Goal: Information Seeking & Learning: Find specific page/section

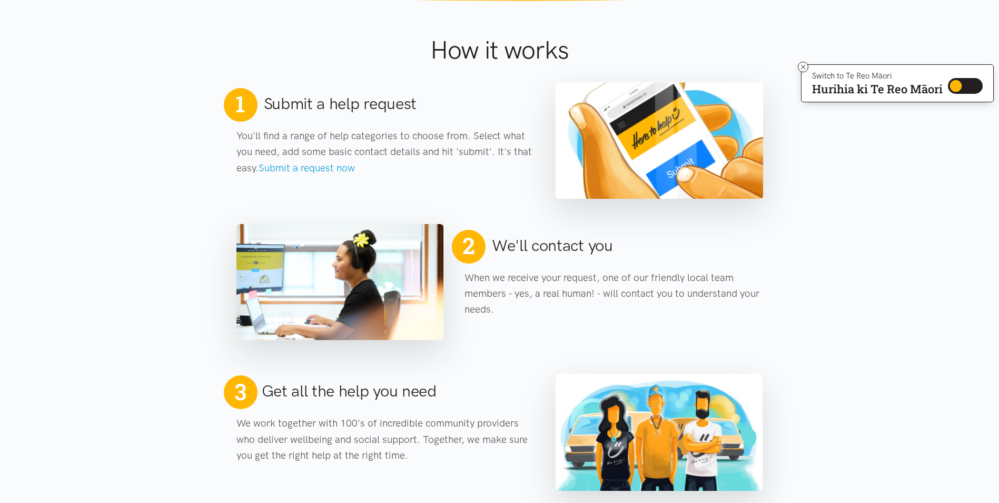
scroll to position [474, 0]
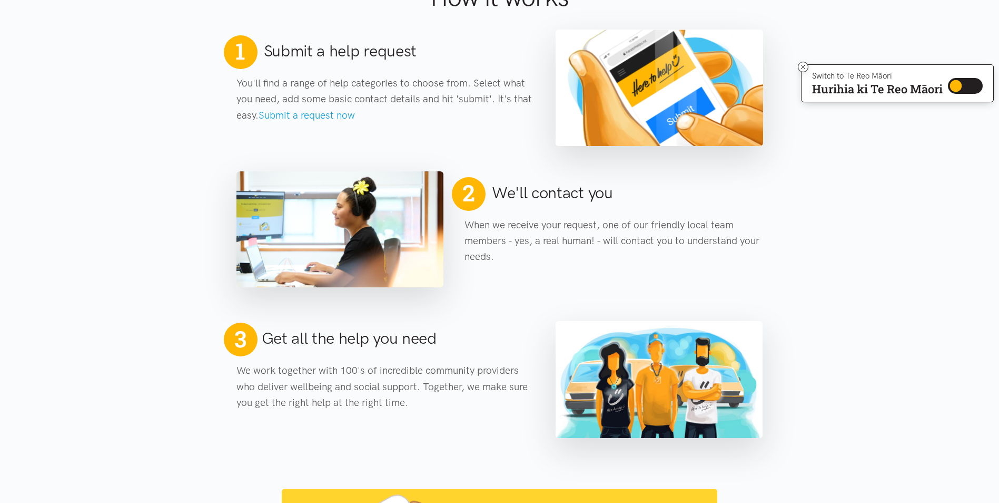
drag, startPoint x: 436, startPoint y: 183, endPoint x: 910, endPoint y: 259, distance: 480.1
click at [910, 259] on section "2 We'll contact you When we receive your request, one of our friendly local tea…" at bounding box center [499, 216] width 999 height 141
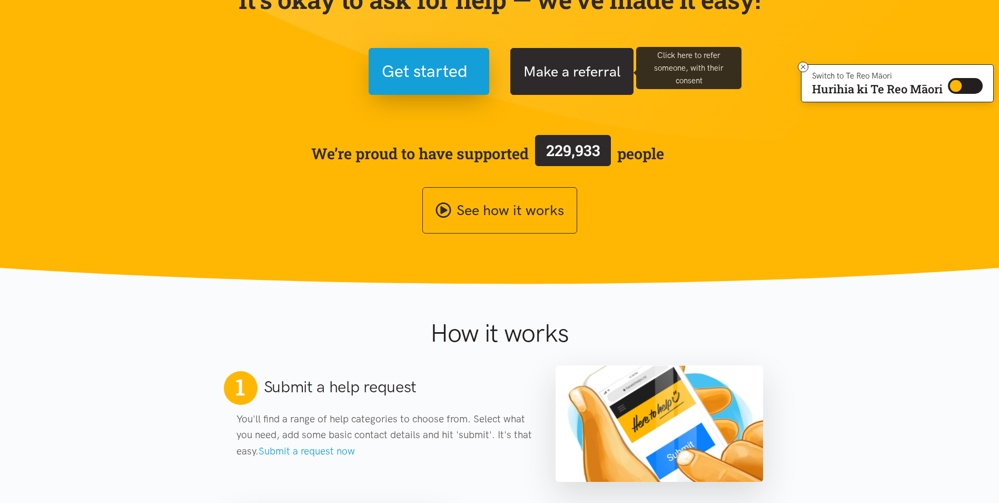
scroll to position [0, 0]
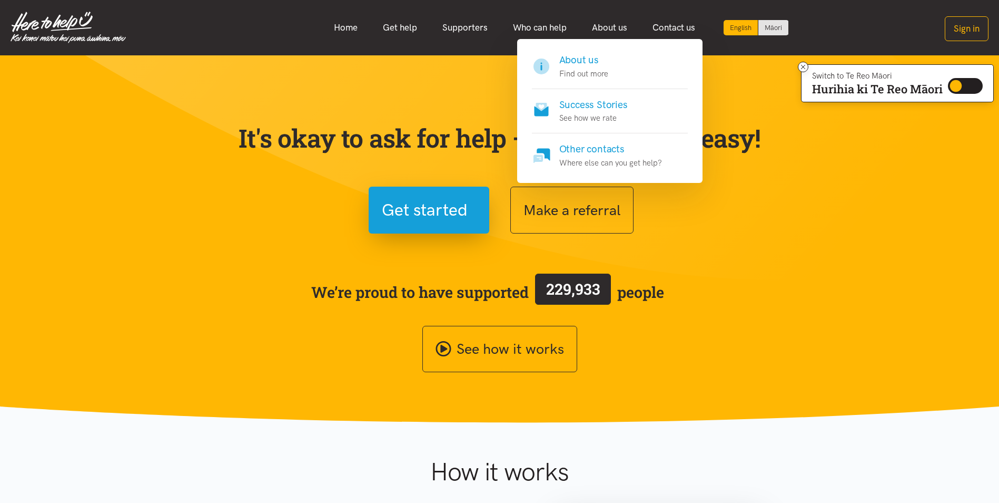
click at [593, 57] on h4 "About us" at bounding box center [583, 60] width 49 height 15
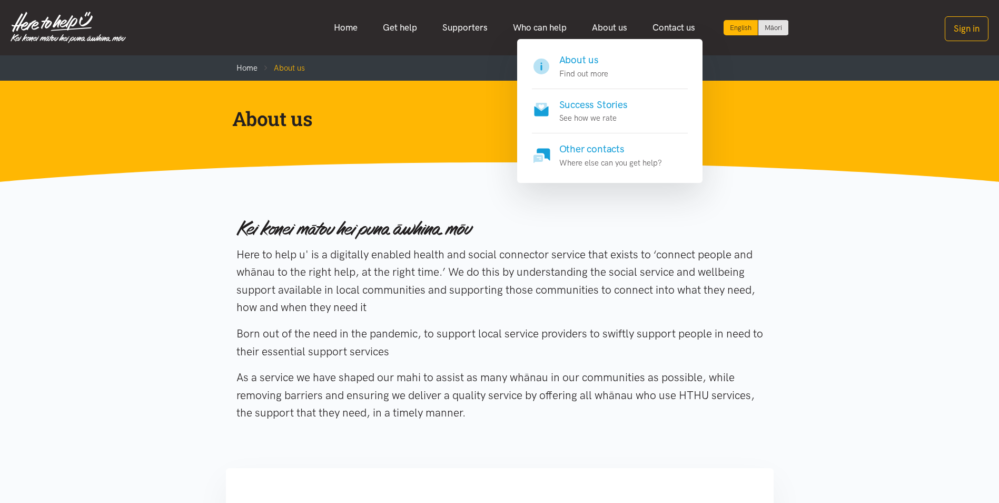
click at [593, 113] on p "See how we rate" at bounding box center [593, 118] width 68 height 13
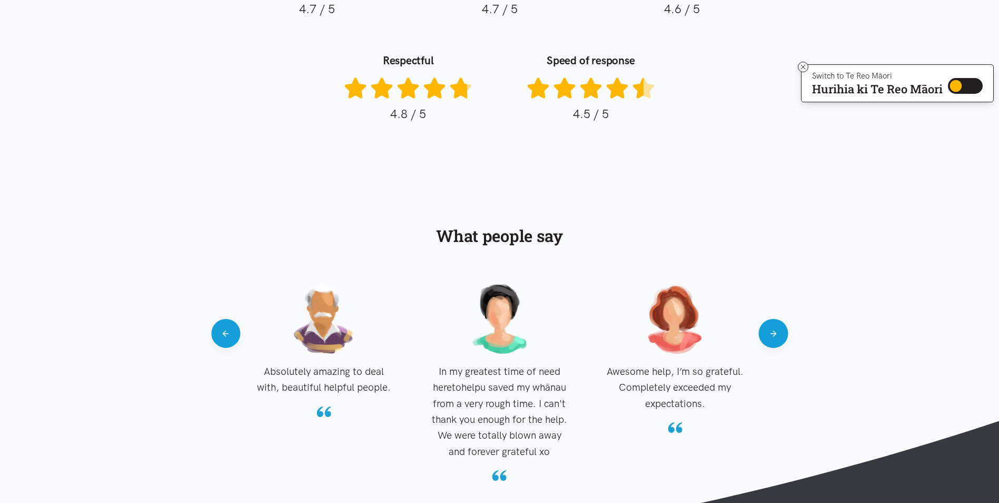
scroll to position [1001, 0]
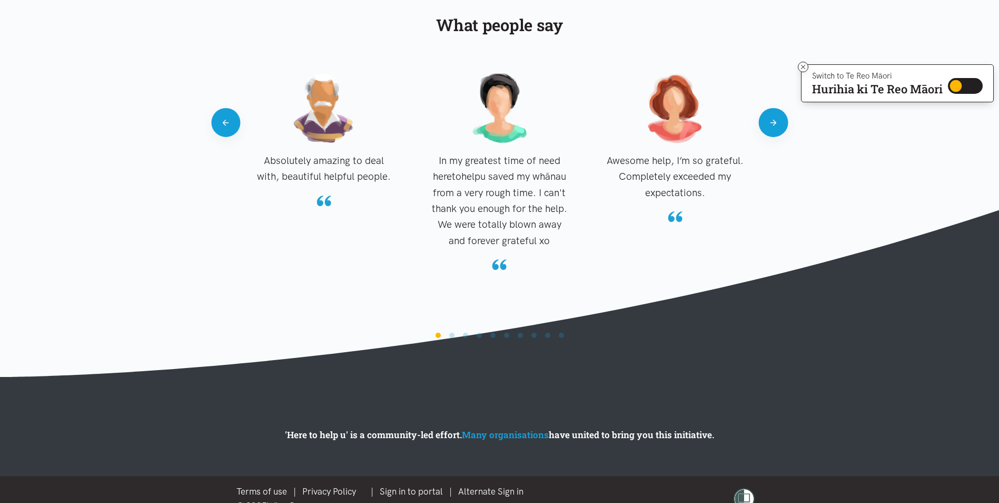
click at [765, 135] on div "Absolutely amazing to deal with, beautiful helpful people. In my greatest time …" at bounding box center [500, 198] width 548 height 257
click at [772, 129] on button "Next" at bounding box center [773, 122] width 29 height 29
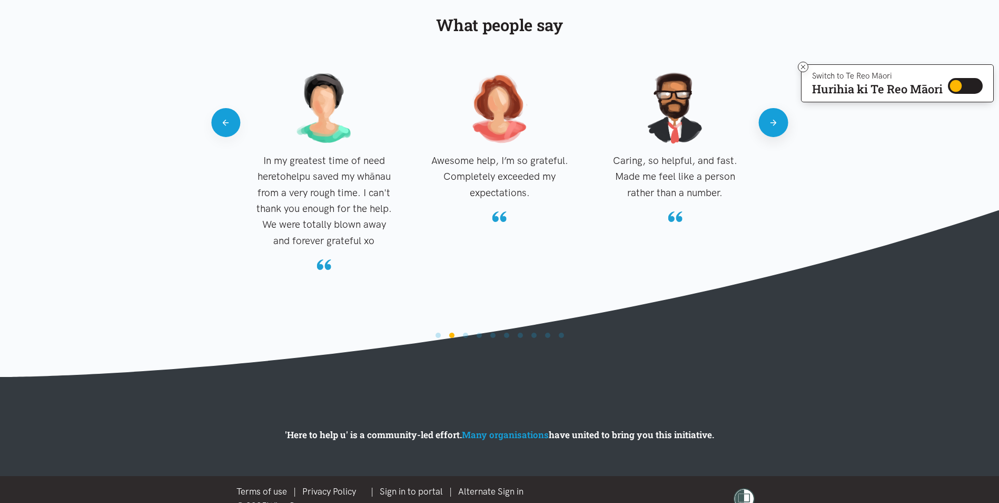
click at [763, 132] on button "Next" at bounding box center [773, 122] width 29 height 29
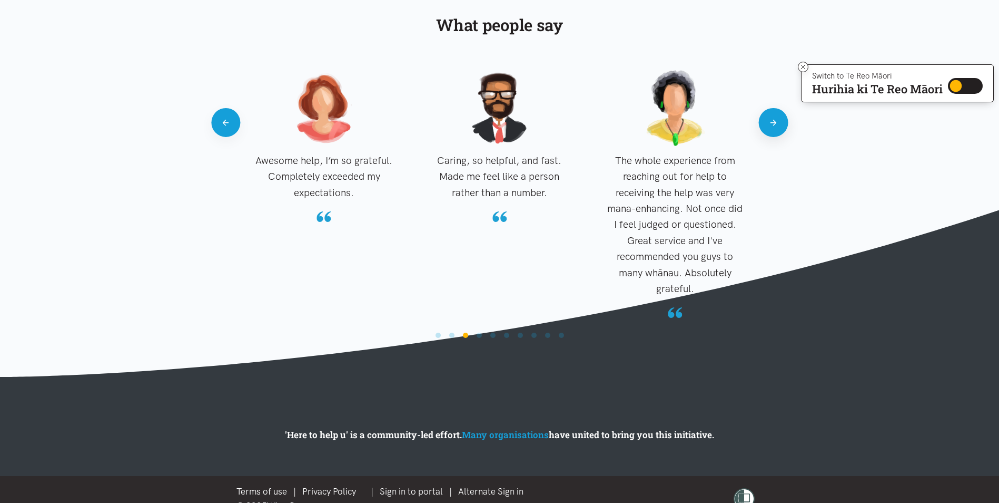
click at [775, 130] on button "Next" at bounding box center [773, 122] width 29 height 29
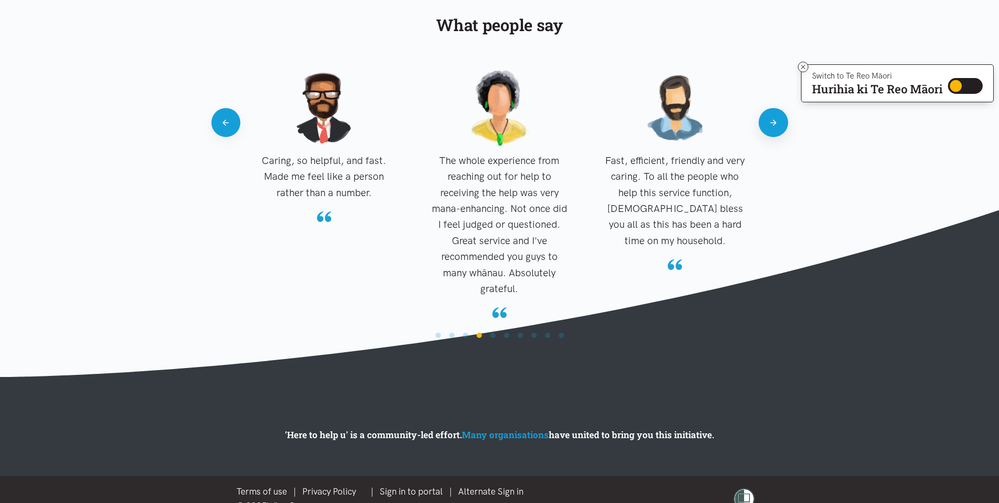
click at [770, 121] on button "Next" at bounding box center [773, 122] width 29 height 29
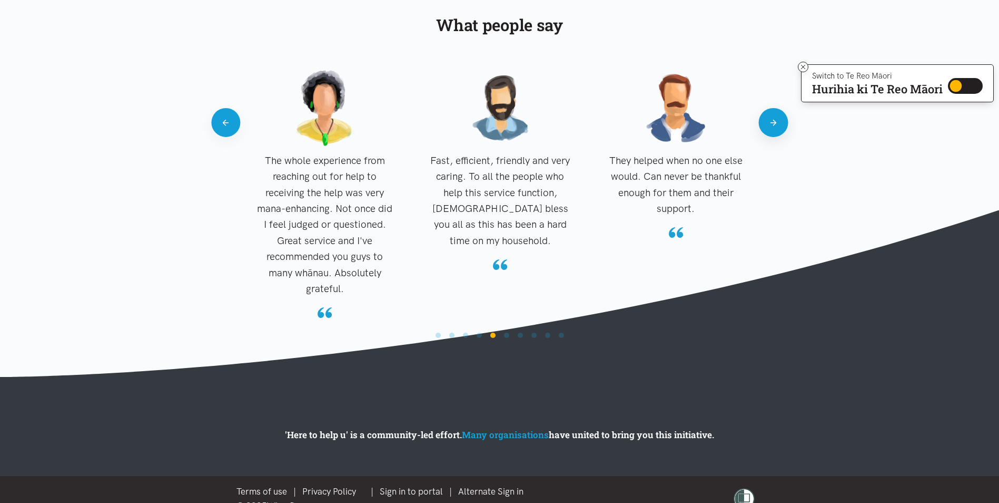
click at [770, 120] on button "Next" at bounding box center [773, 122] width 29 height 29
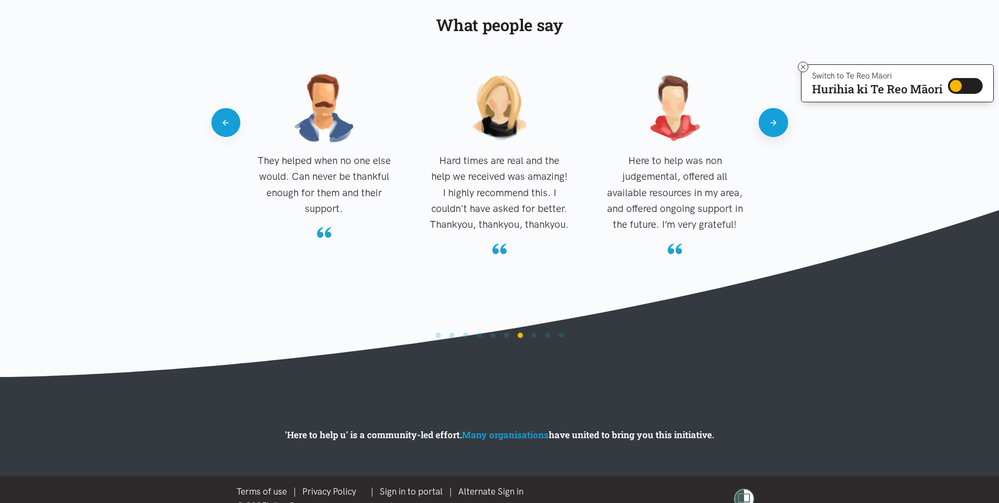
click at [768, 114] on button "Next" at bounding box center [773, 122] width 29 height 29
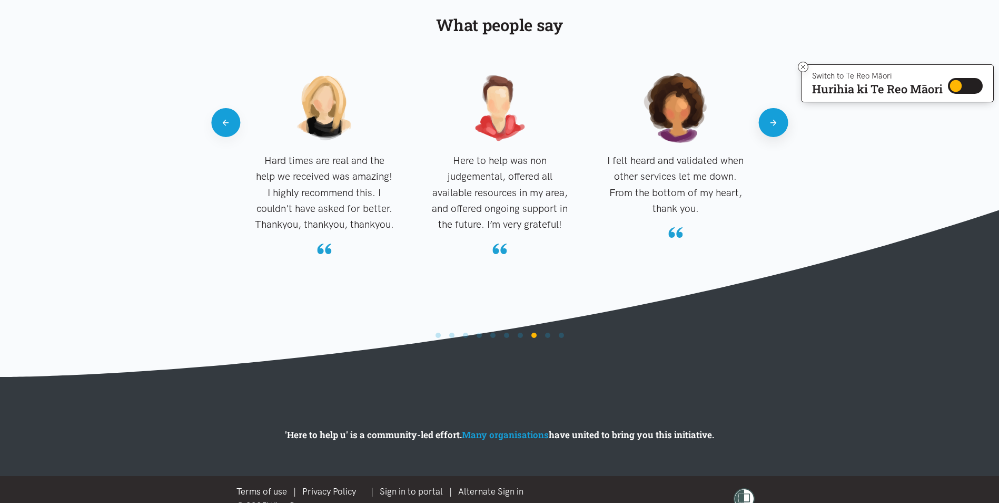
click at [768, 114] on button "Next" at bounding box center [773, 122] width 29 height 29
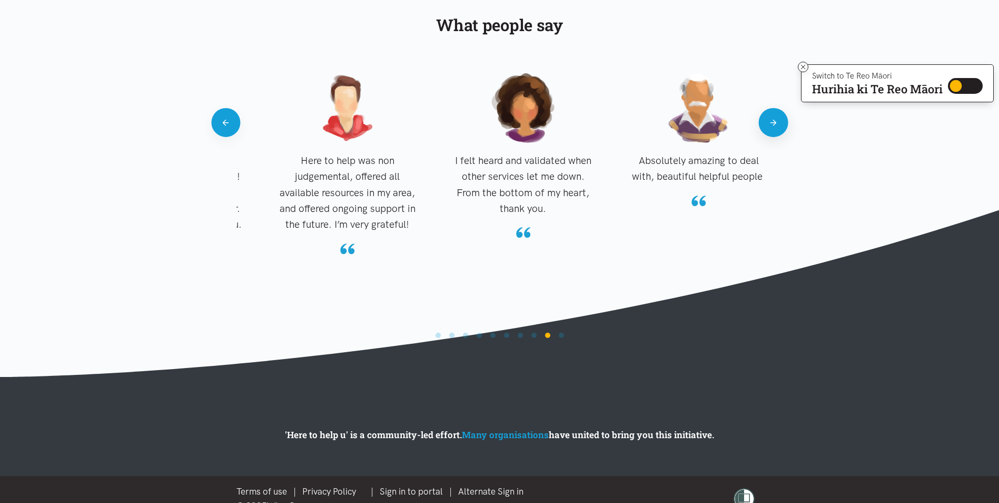
click at [768, 114] on button "Next" at bounding box center [773, 122] width 29 height 29
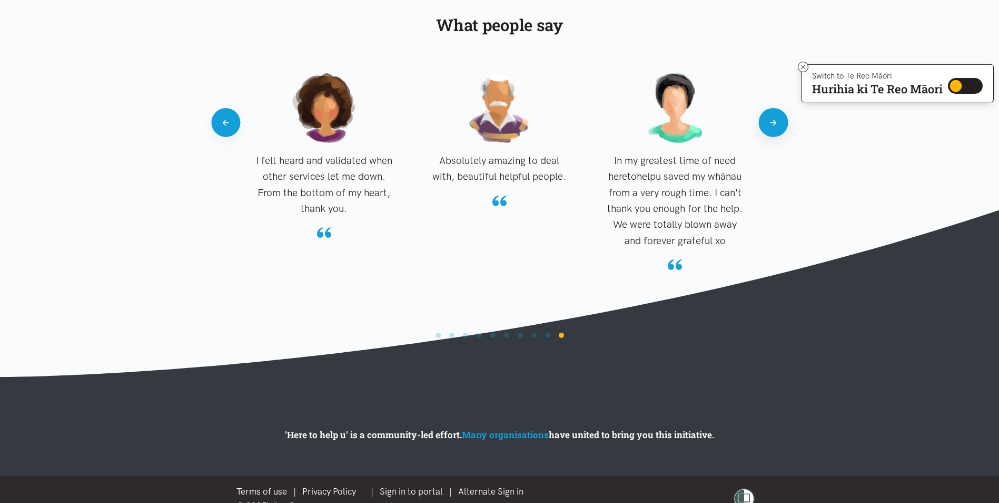
click at [768, 114] on button "Next" at bounding box center [773, 122] width 29 height 29
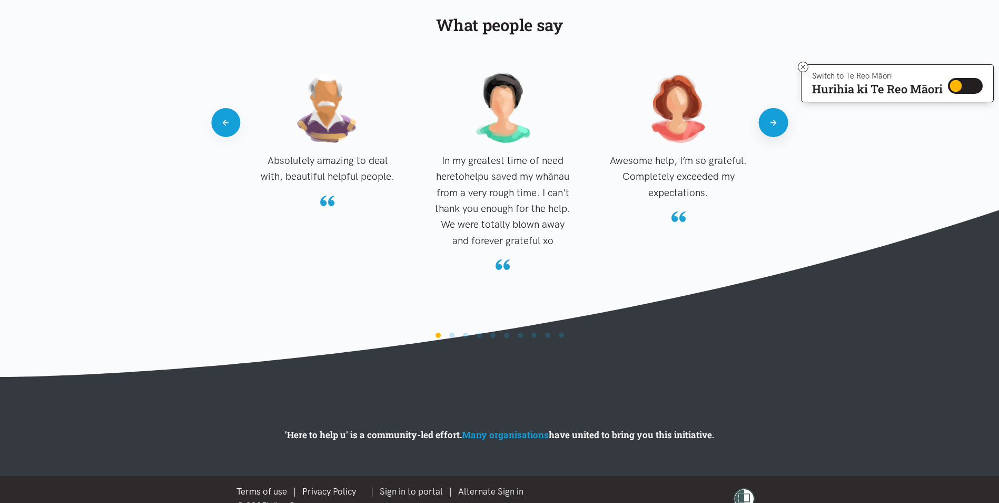
click at [768, 114] on button "Next" at bounding box center [773, 122] width 29 height 29
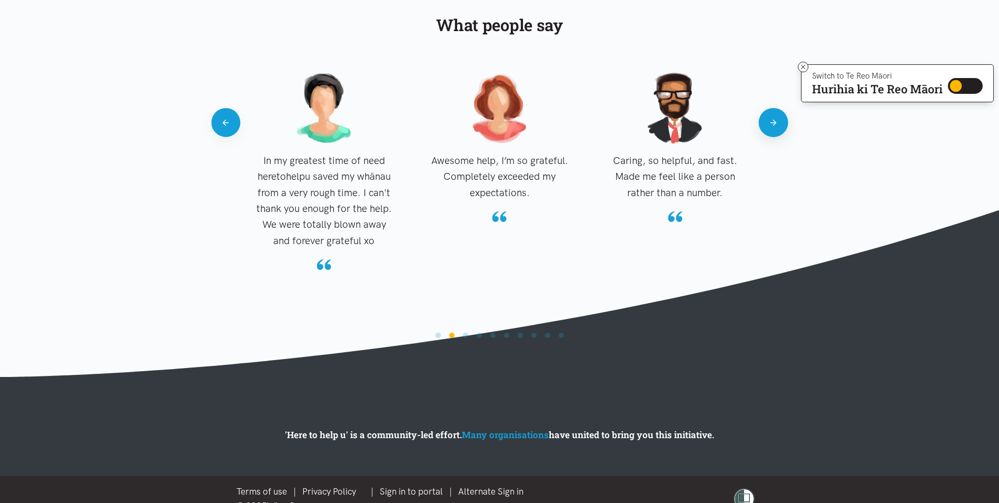
click at [768, 114] on button "Next" at bounding box center [773, 122] width 29 height 29
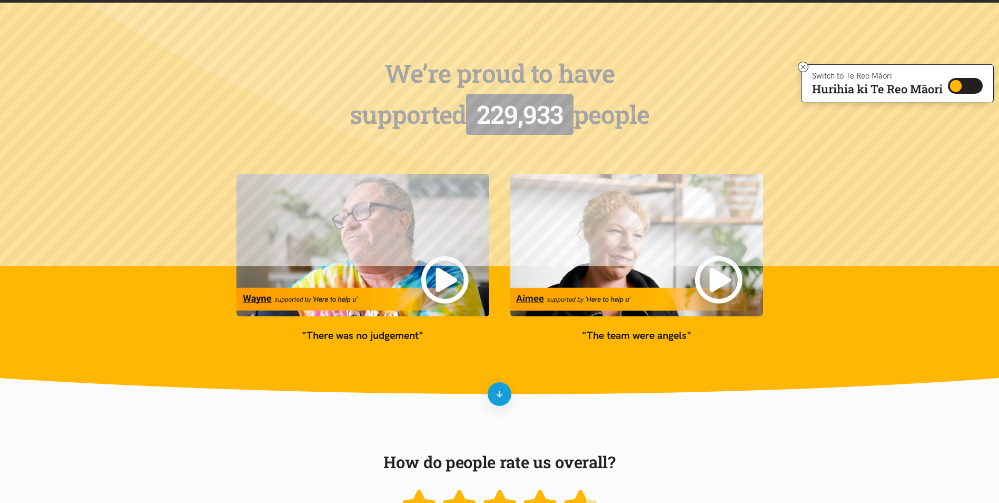
scroll to position [0, 0]
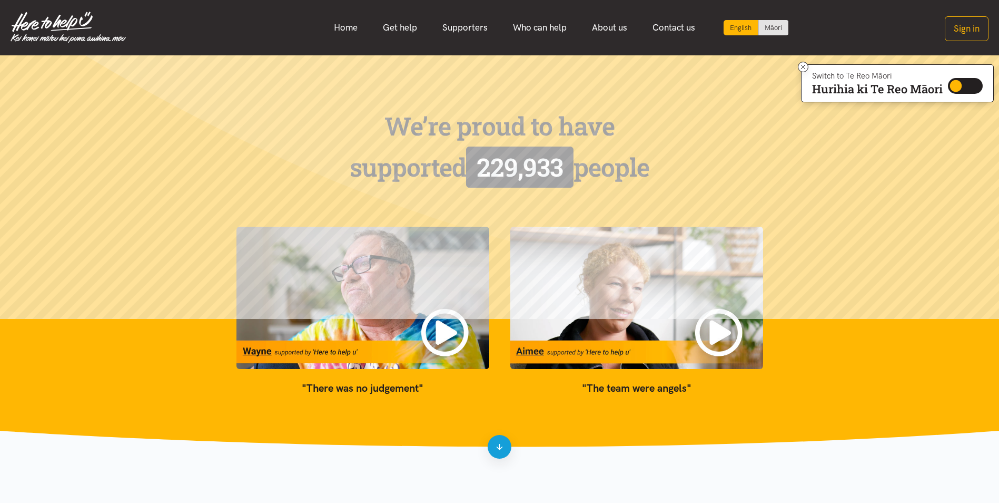
drag, startPoint x: 559, startPoint y: 322, endPoint x: 534, endPoint y: 365, distance: 50.1
drag, startPoint x: 534, startPoint y: 365, endPoint x: 500, endPoint y: 453, distance: 94.4
click at [500, 453] on link at bounding box center [500, 447] width 24 height 24
click at [535, 24] on link "Who can help" at bounding box center [539, 27] width 79 height 23
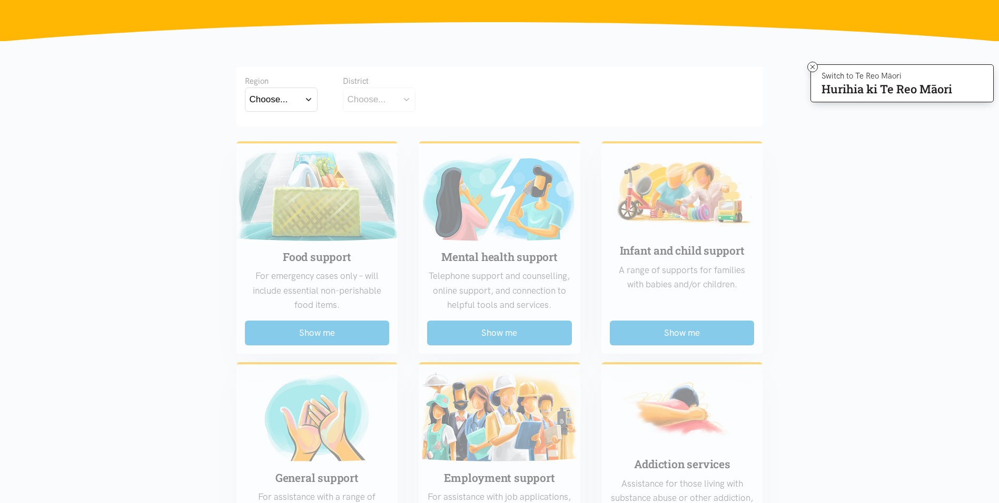
scroll to position [105, 0]
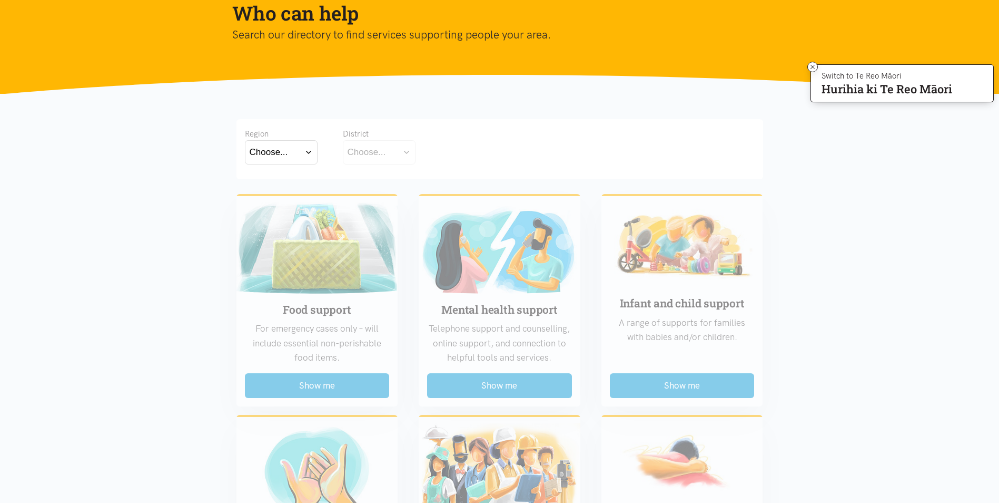
click at [281, 147] on div "Choose..." at bounding box center [269, 152] width 38 height 14
click at [292, 200] on div "[GEOGRAPHIC_DATA]" at bounding box center [281, 198] width 63 height 13
click at [278, 201] on label "[GEOGRAPHIC_DATA]" at bounding box center [281, 198] width 63 height 13
click at [0, 0] on input "[GEOGRAPHIC_DATA]" at bounding box center [0, 0] width 0 height 0
click at [380, 145] on div "Choose..." at bounding box center [367, 152] width 38 height 14
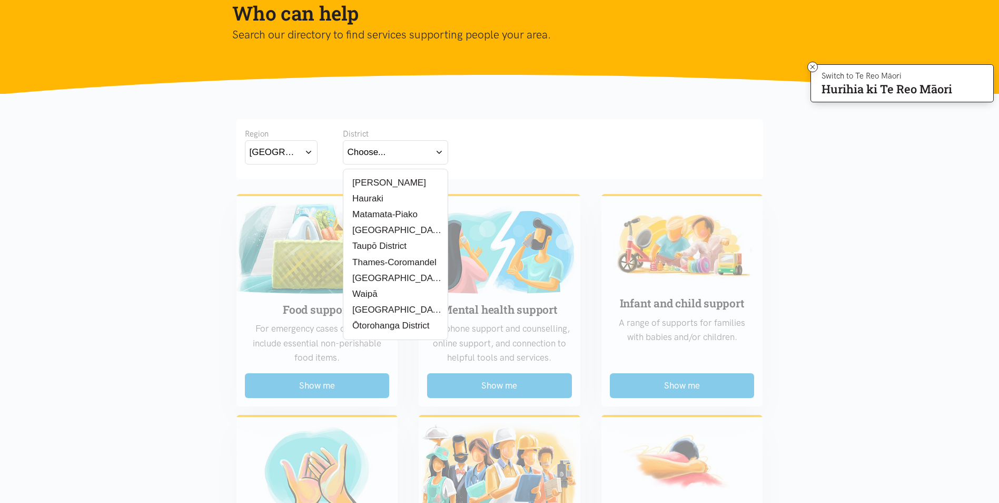
click at [372, 180] on label "[PERSON_NAME]" at bounding box center [387, 182] width 78 height 13
click at [0, 0] on input "[PERSON_NAME]" at bounding box center [0, 0] width 0 height 0
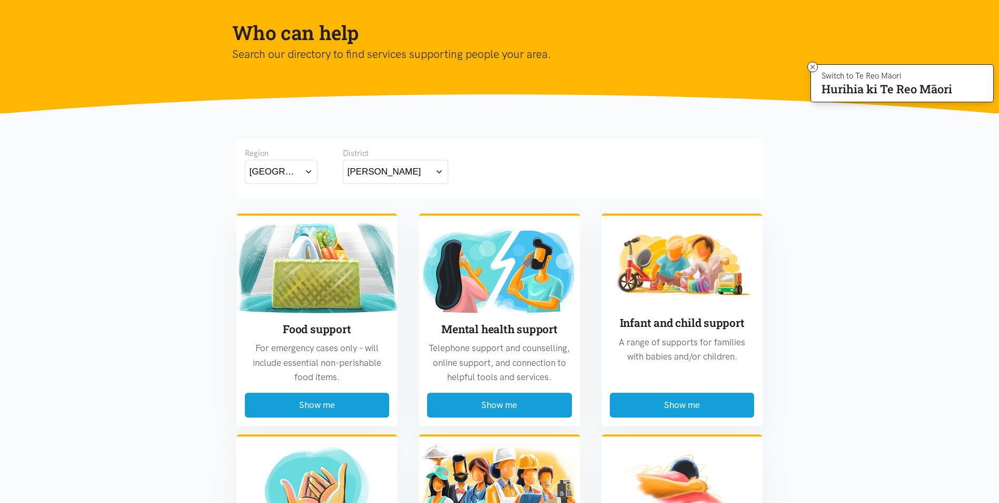
scroll to position [33, 0]
